Goal: Find specific page/section

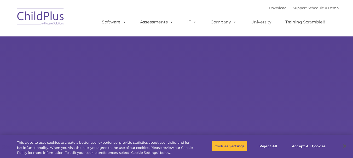
select select "MEDIUM"
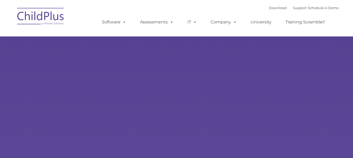
type input ""
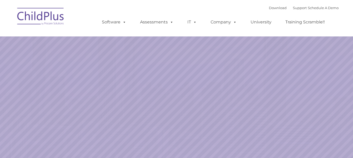
select select "MEDIUM"
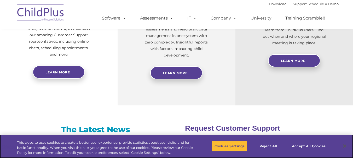
scroll to position [251, 0]
